Goal: Task Accomplishment & Management: Manage account settings

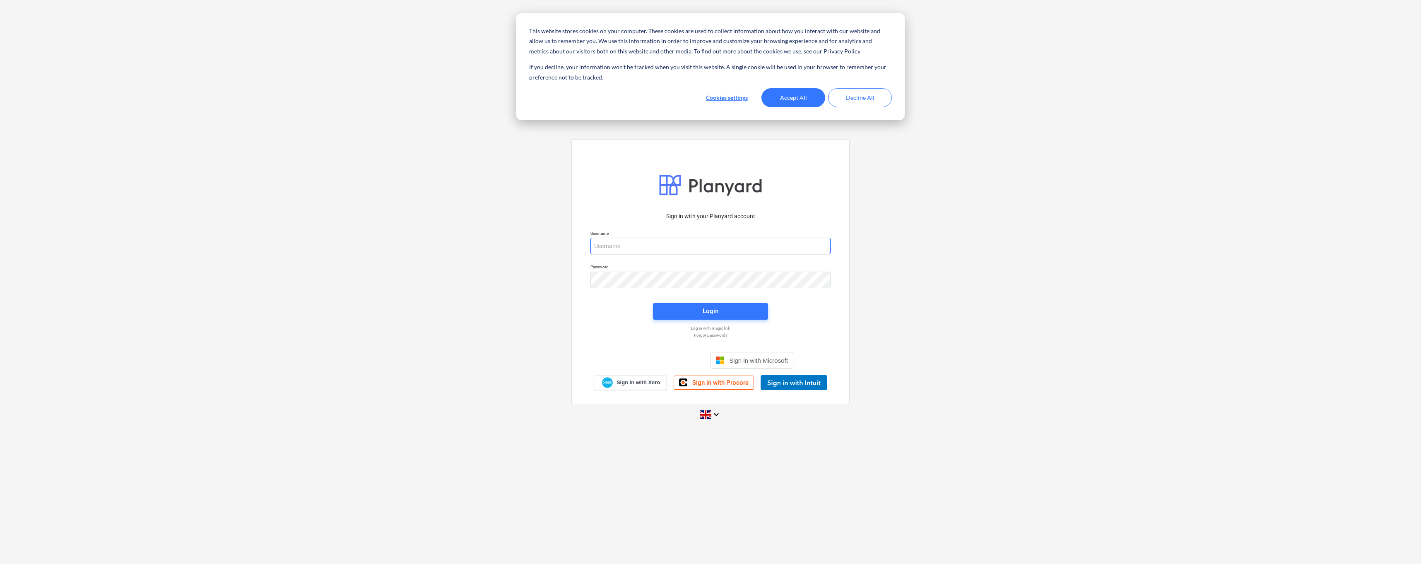
type input "[PERSON_NAME][EMAIL_ADDRESS][DOMAIN_NAME]"
click at [791, 96] on button "Accept All" at bounding box center [793, 97] width 64 height 19
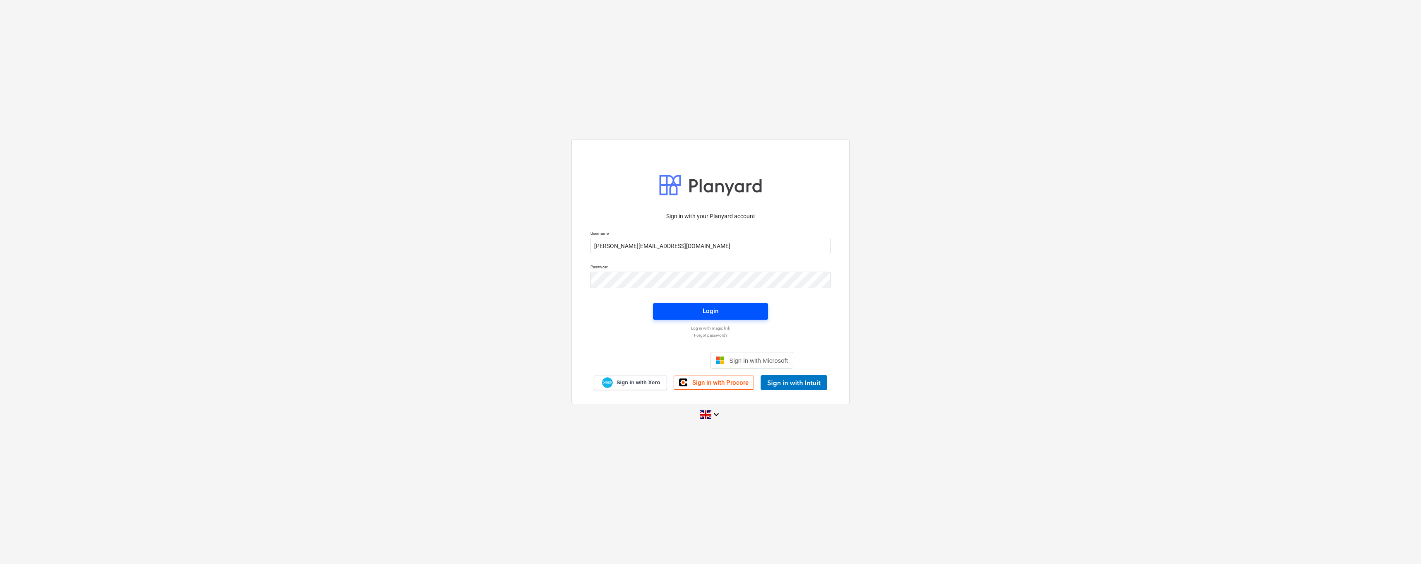
click at [692, 311] on span "Login" at bounding box center [710, 311] width 95 height 11
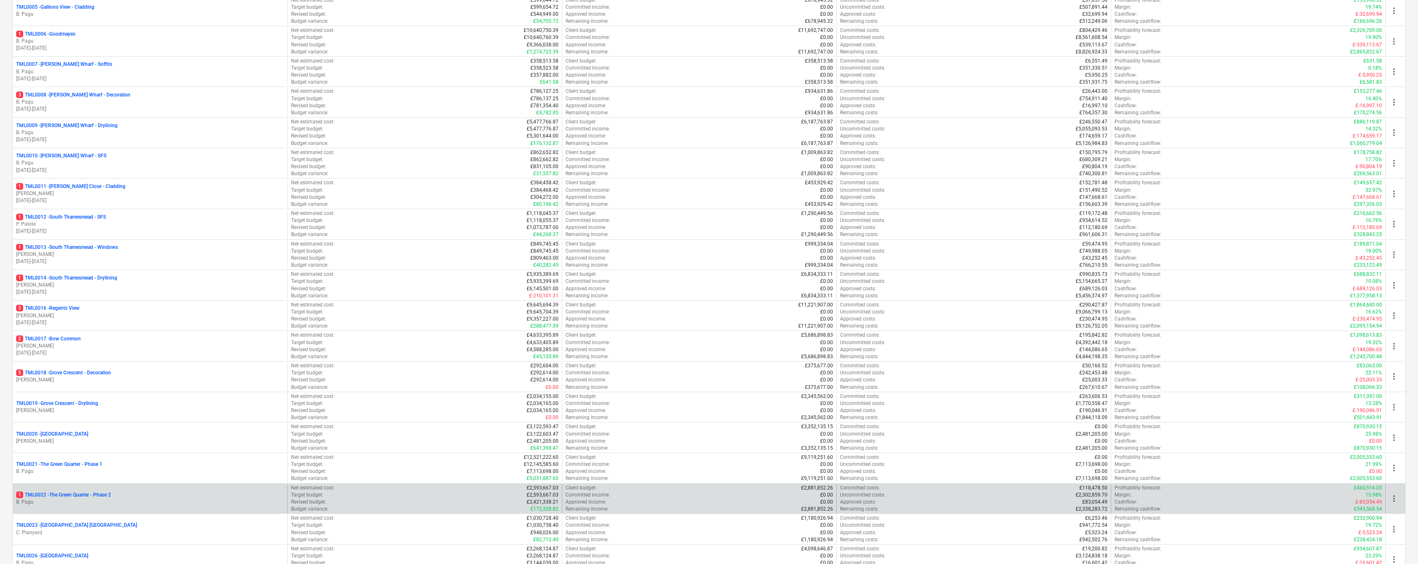
scroll to position [261, 0]
click at [92, 496] on p "1 TML0022 - The Green Quarter - Phase 2" at bounding box center [63, 494] width 95 height 7
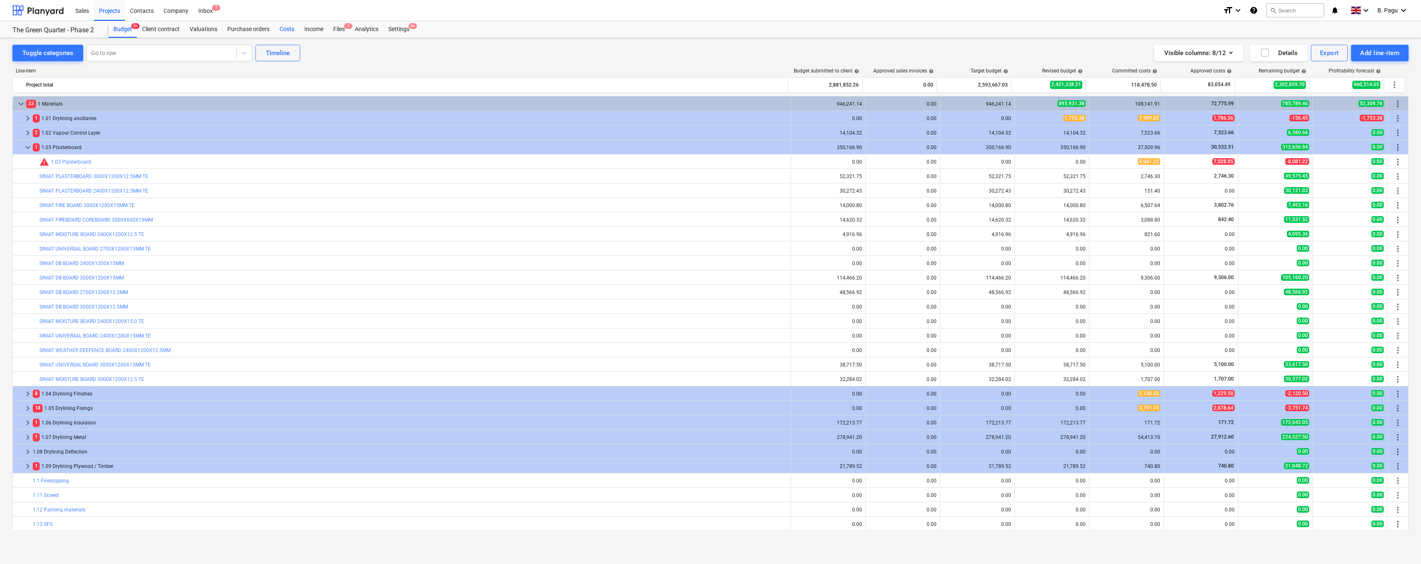
click at [289, 31] on div "Costs" at bounding box center [287, 29] width 25 height 17
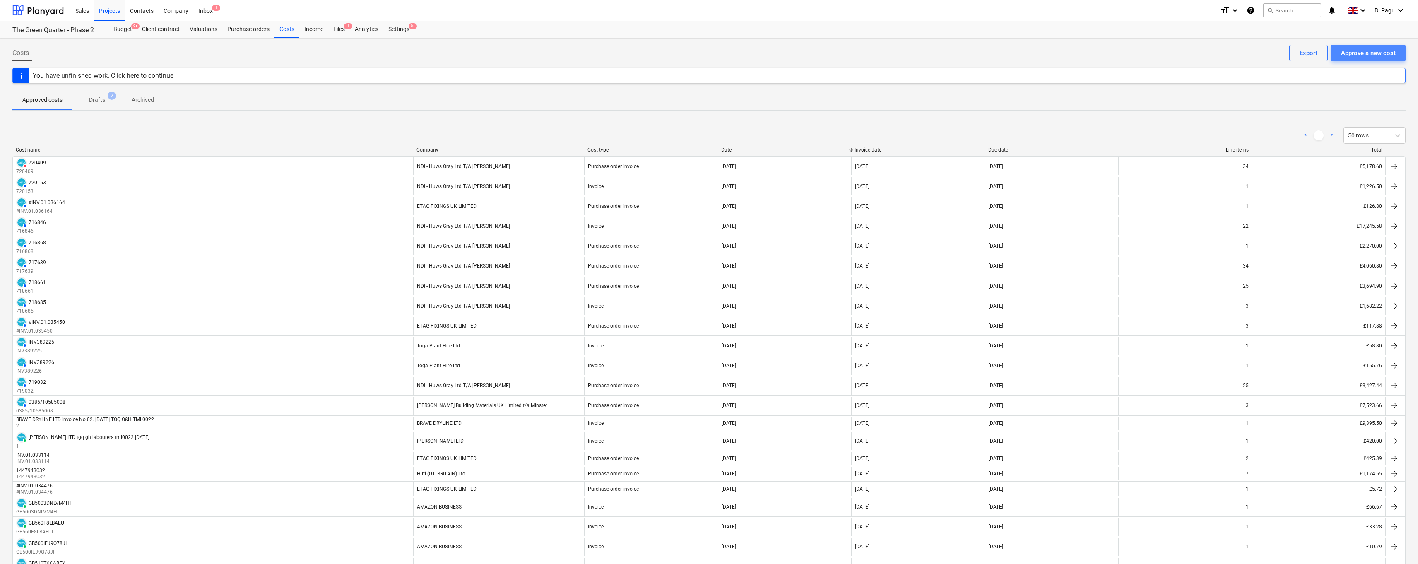
click at [1368, 53] on div "Approve a new cost" at bounding box center [1368, 53] width 55 height 11
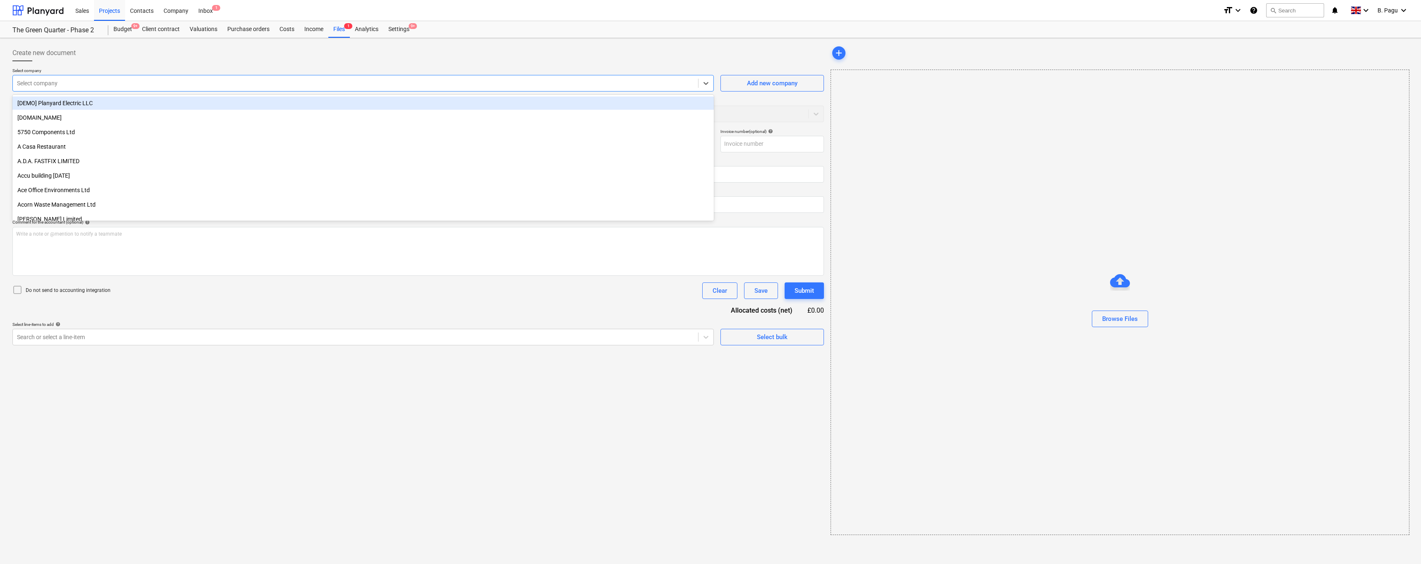
click at [59, 86] on div at bounding box center [355, 83] width 677 height 8
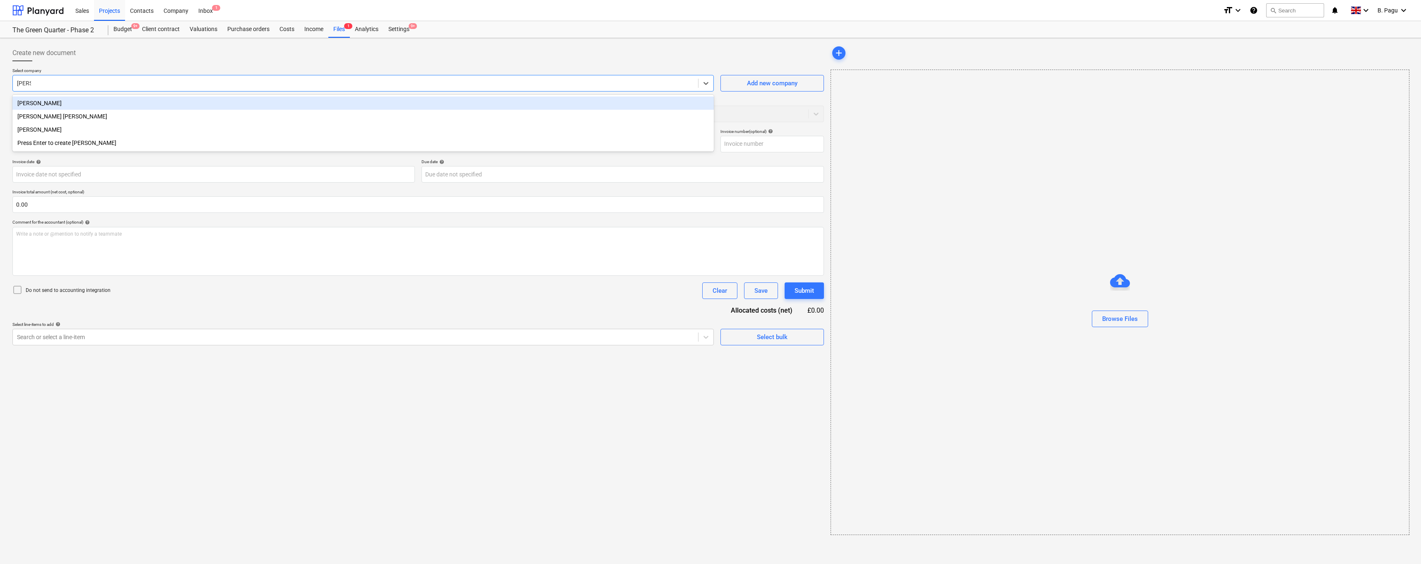
type input "[PERSON_NAME]"
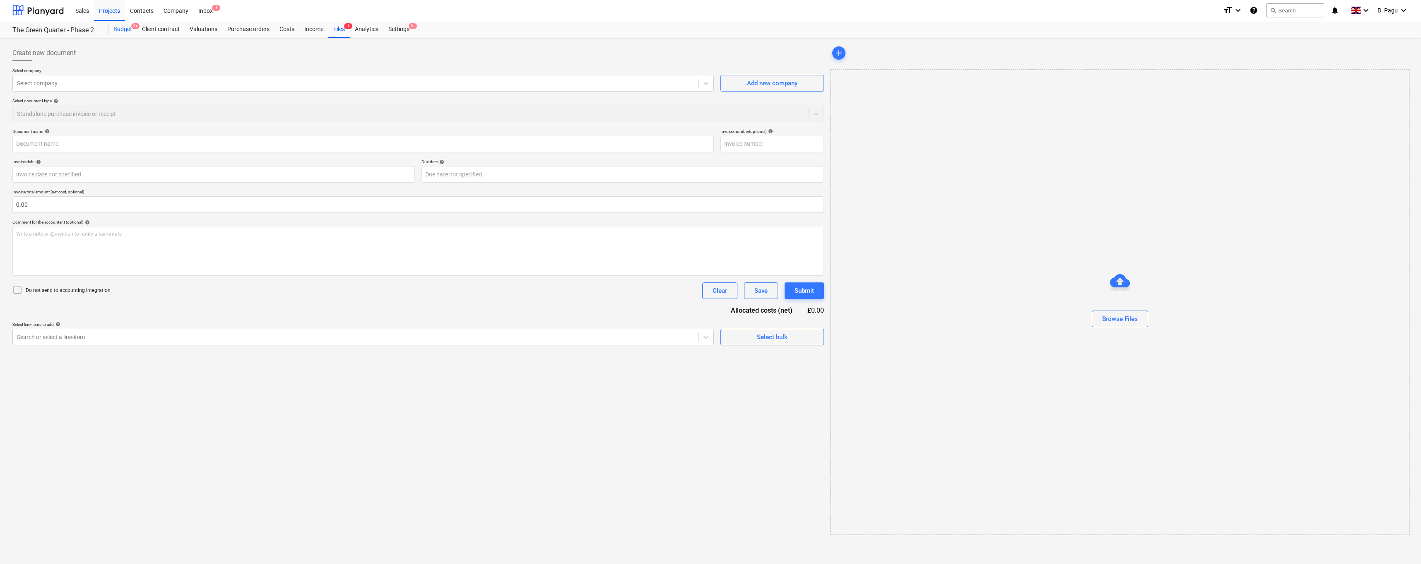
click at [126, 30] on div "Budget 9+" at bounding box center [122, 29] width 29 height 17
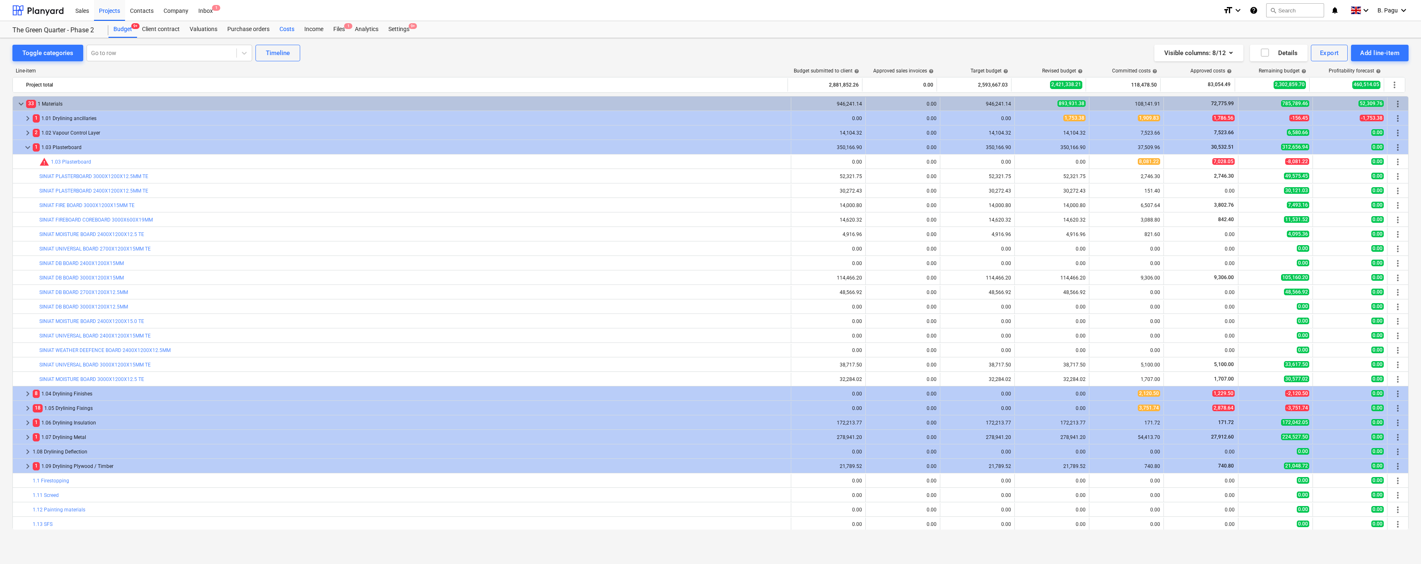
click at [289, 29] on div "Costs" at bounding box center [287, 29] width 25 height 17
